Goal: Book appointment/travel/reservation

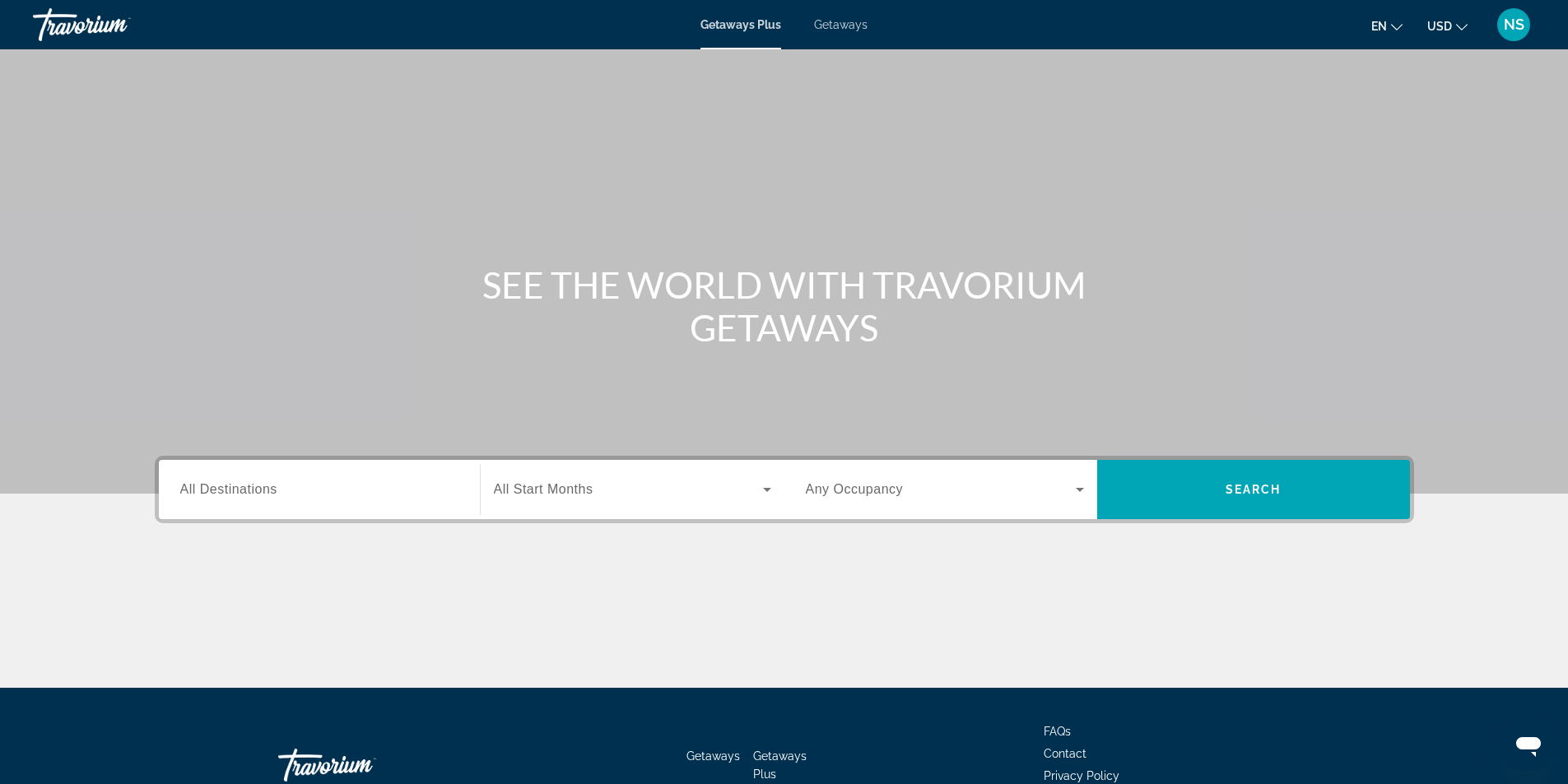
click at [244, 491] on span "All Destinations" at bounding box center [228, 489] width 97 height 14
click at [244, 491] on input "Destination All Destinations" at bounding box center [319, 490] width 278 height 19
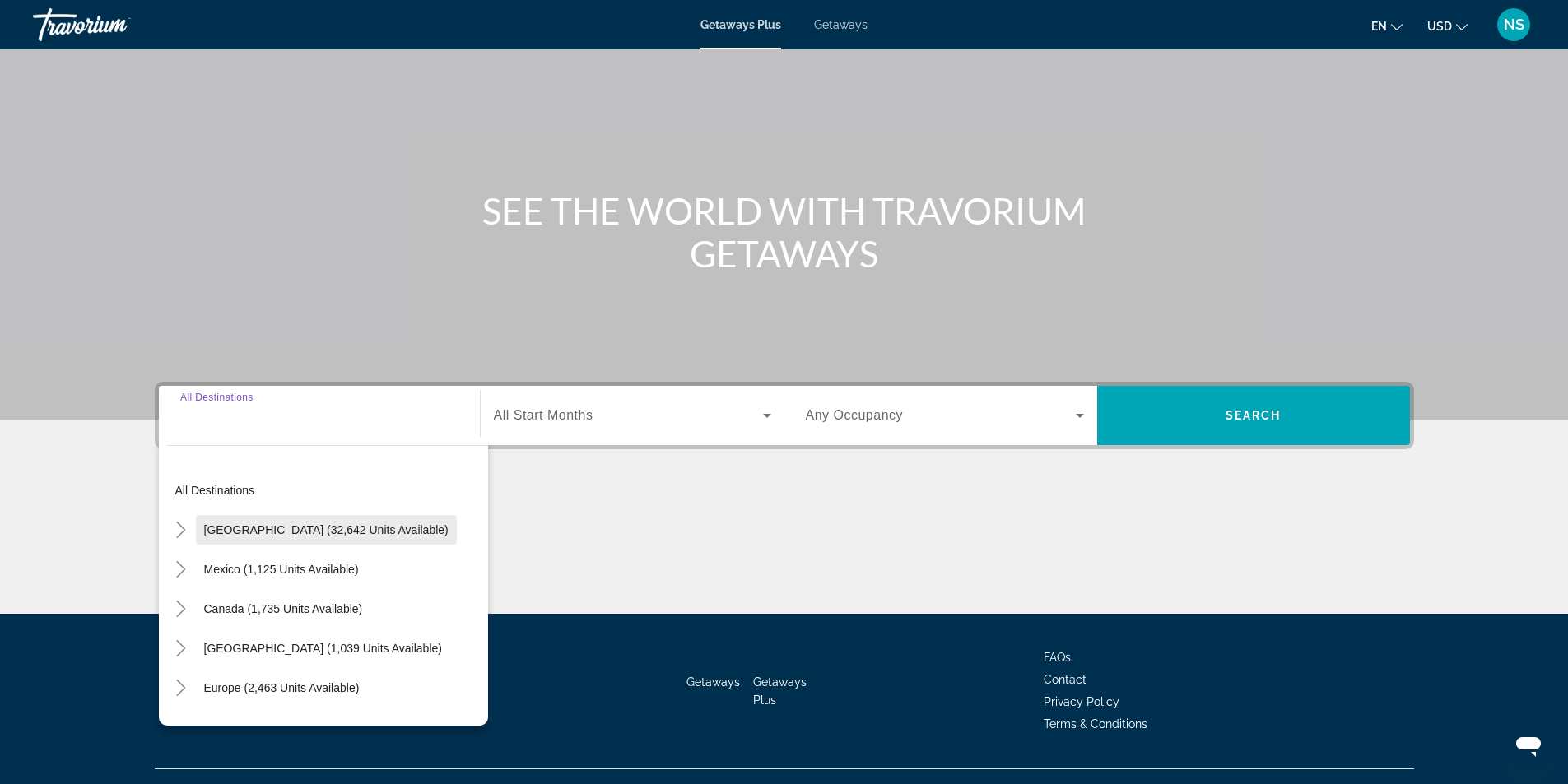
scroll to position [105, 0]
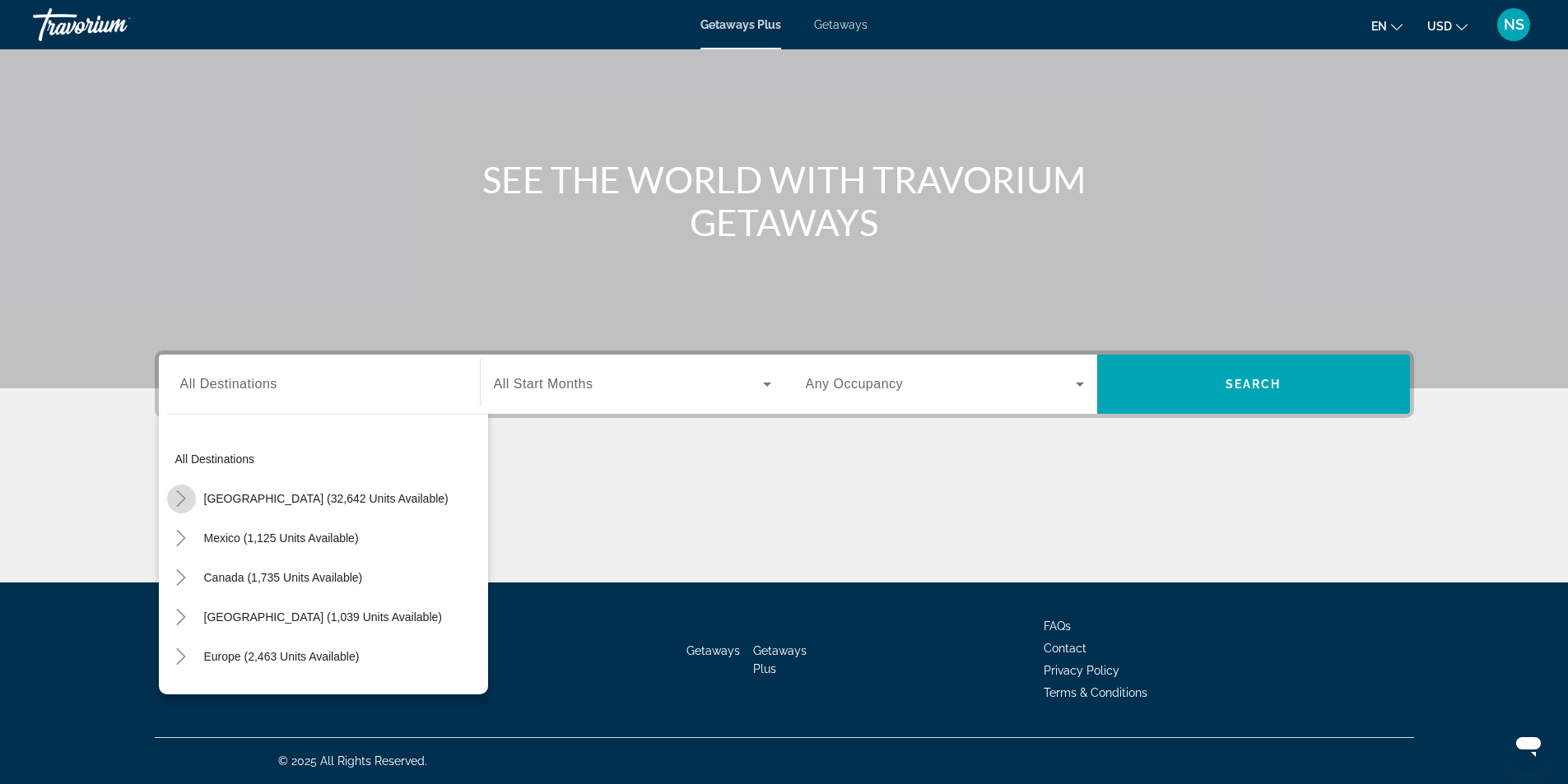
click at [177, 497] on icon "Toggle United States (32,642 units available)" at bounding box center [180, 498] width 16 height 16
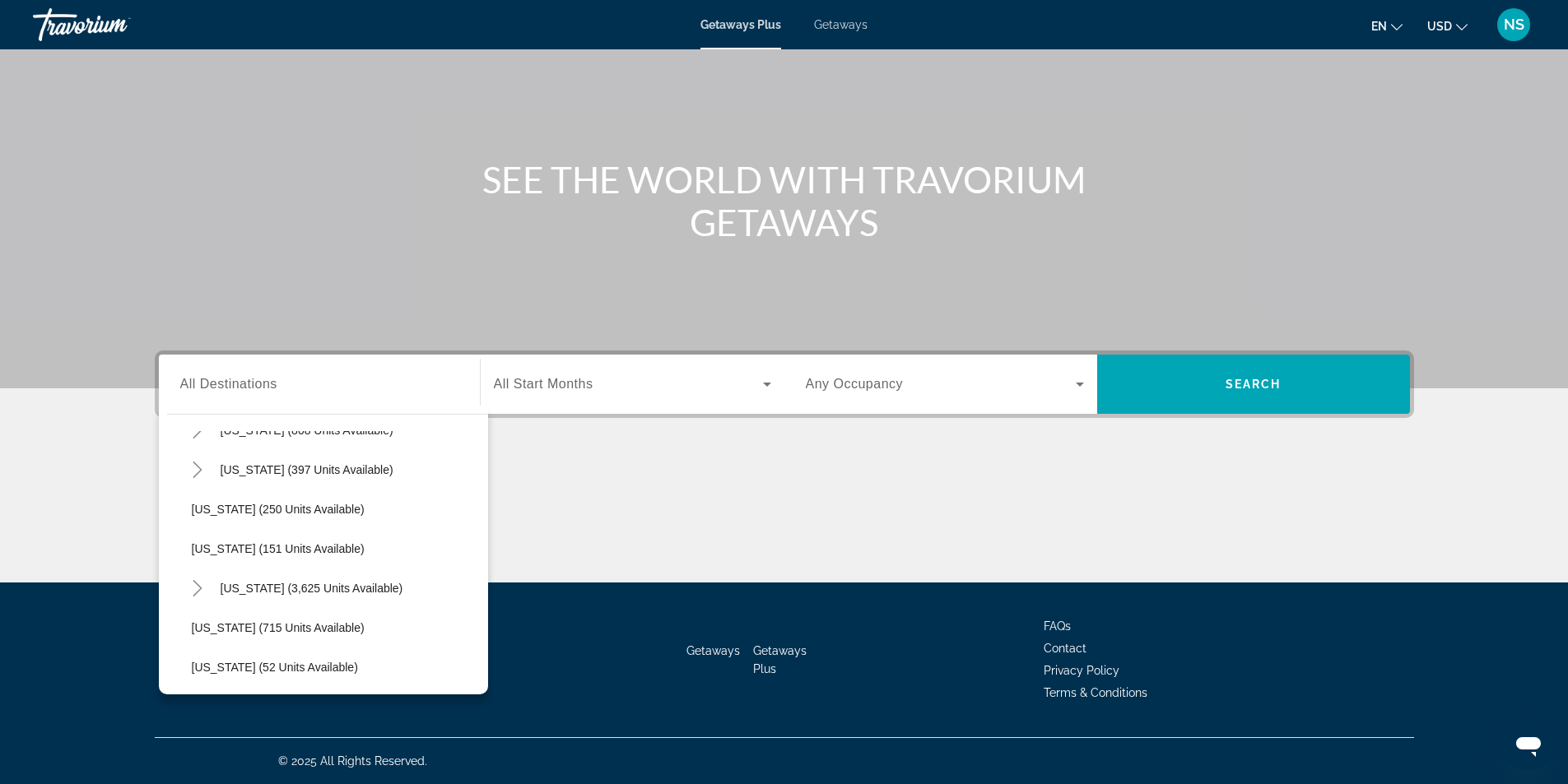
scroll to position [1274, 0]
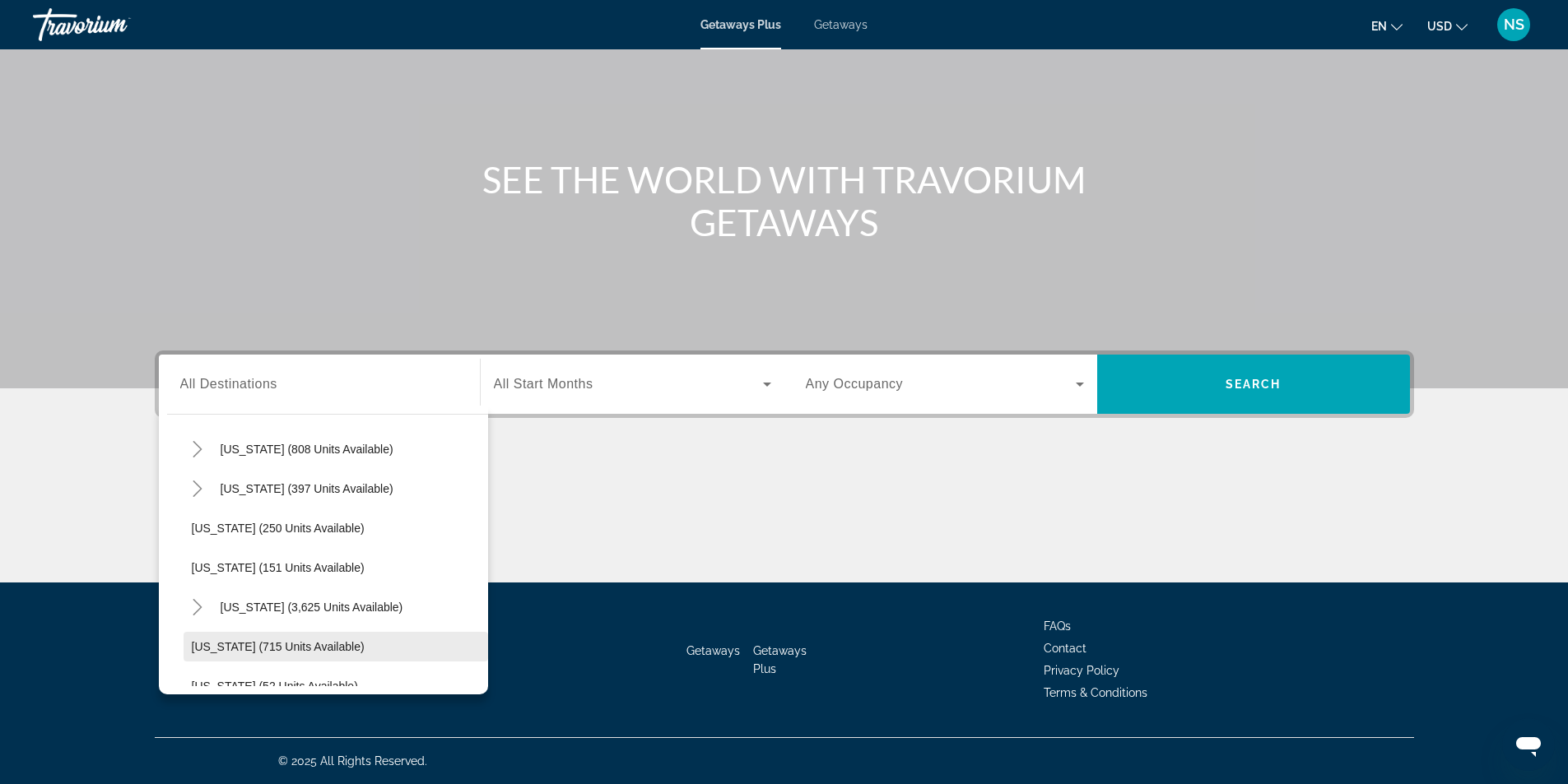
click at [267, 641] on span "[US_STATE] (715 units available)" at bounding box center [278, 647] width 173 height 14
type input "**********"
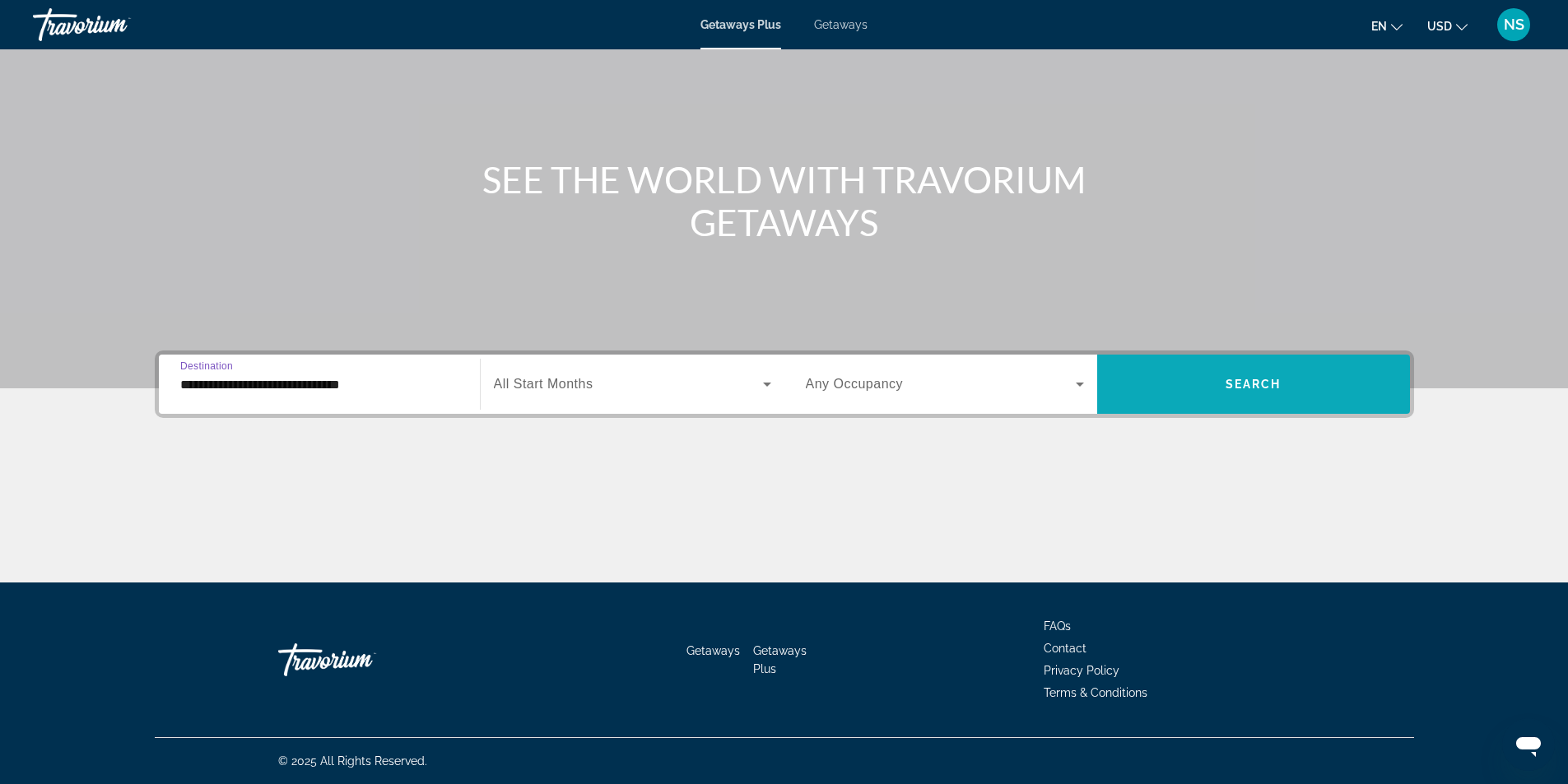
click at [1235, 376] on span "Search widget" at bounding box center [1253, 384] width 313 height 40
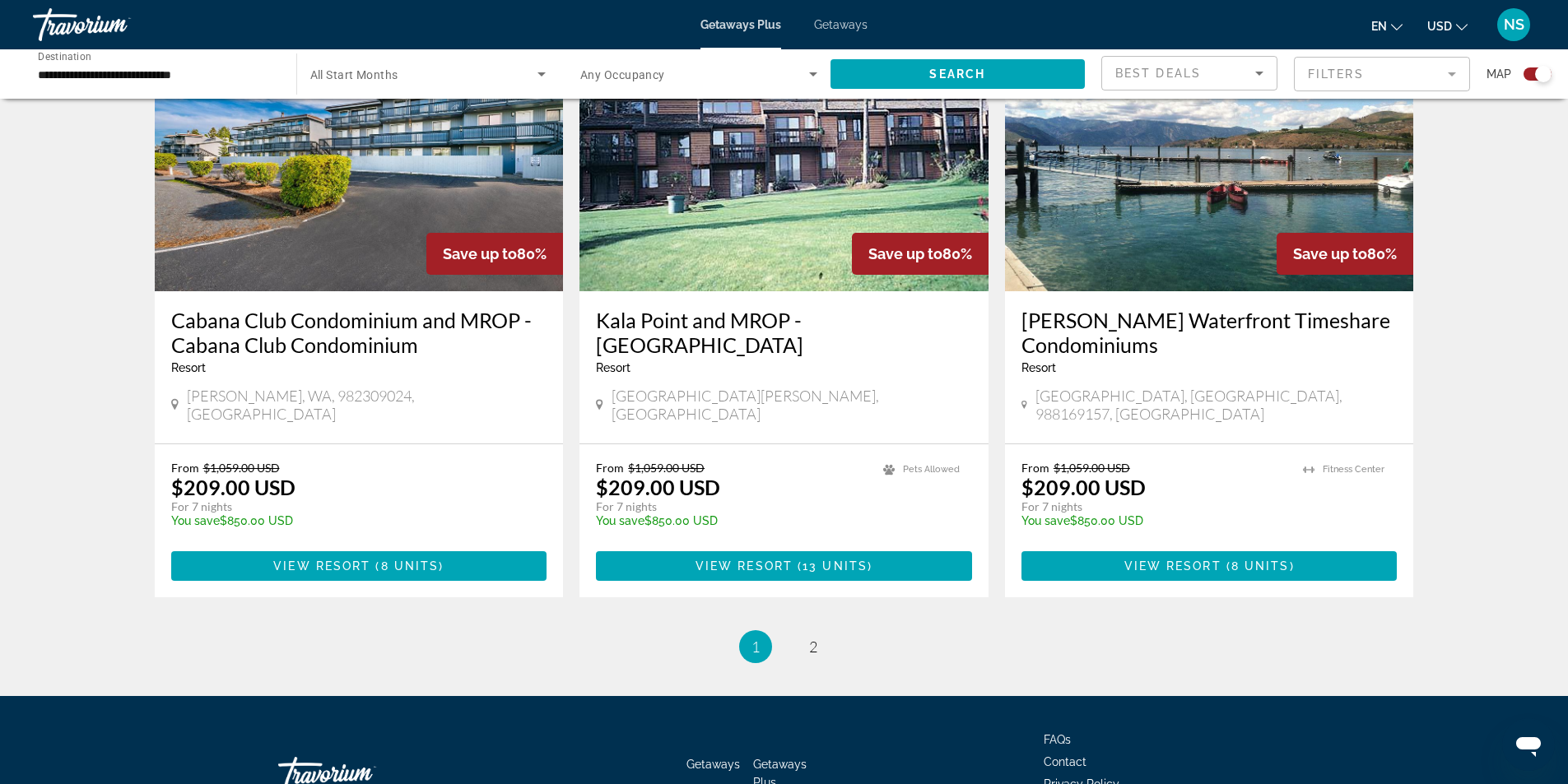
scroll to position [2437, 0]
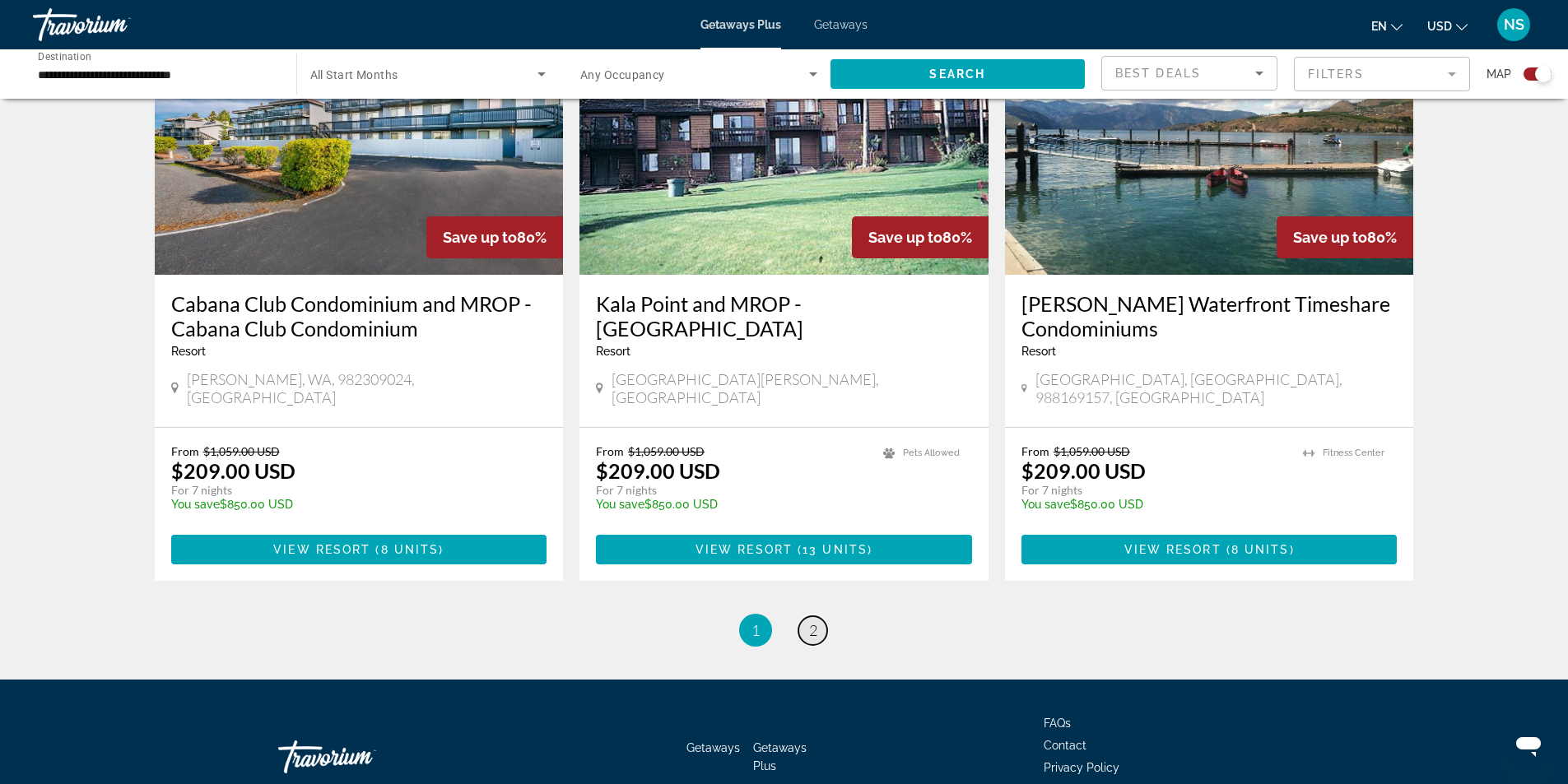
click at [814, 621] on span "2" at bounding box center [813, 629] width 8 height 18
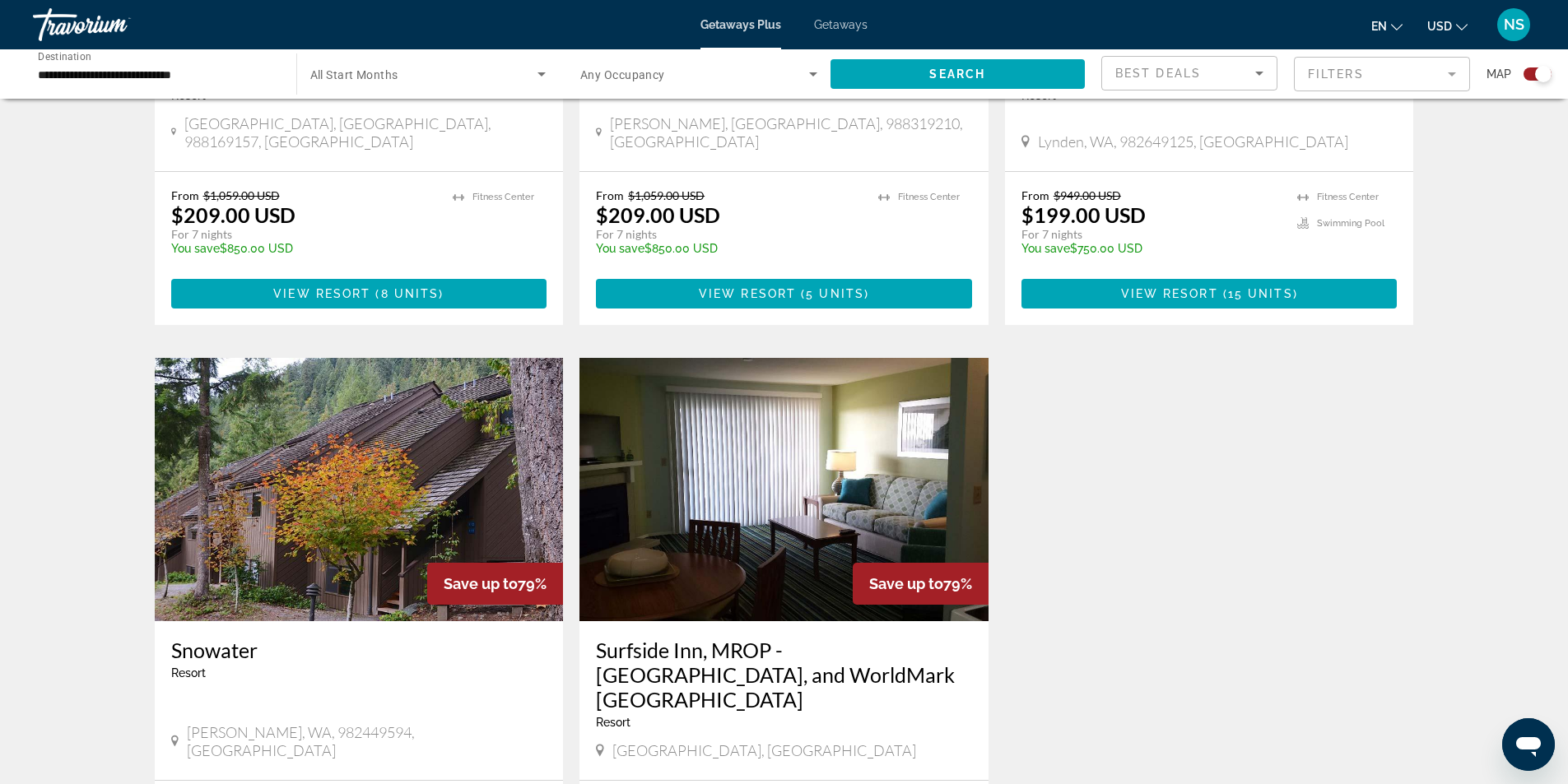
scroll to position [1727, 0]
